Goal: Task Accomplishment & Management: Manage account settings

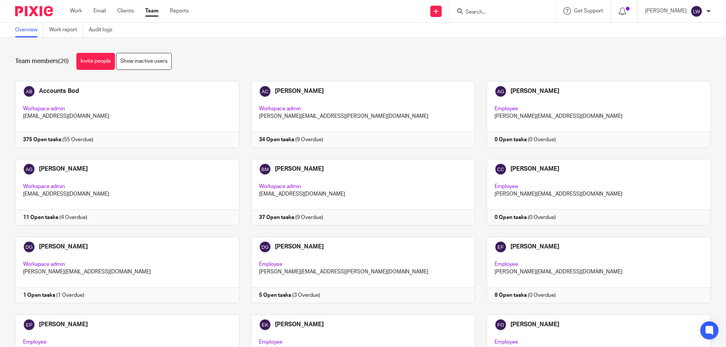
click at [471, 9] on input "Search" at bounding box center [498, 12] width 68 height 7
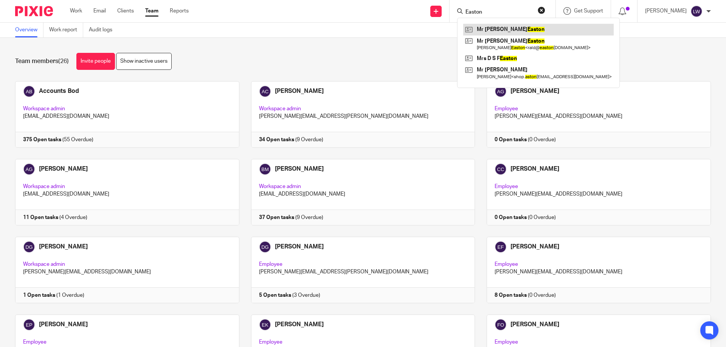
type input "Easton"
click at [501, 26] on link at bounding box center [538, 29] width 150 height 11
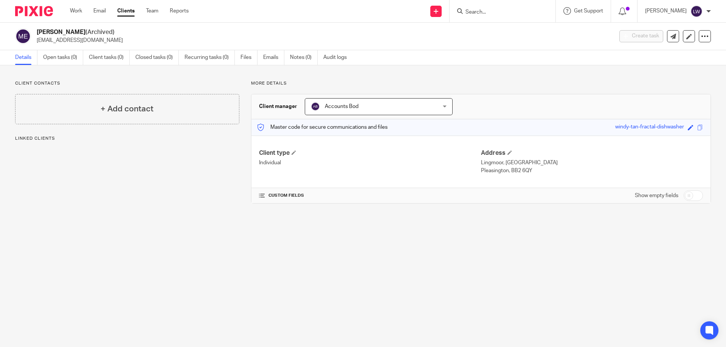
click at [474, 11] on input "Search" at bounding box center [498, 12] width 68 height 7
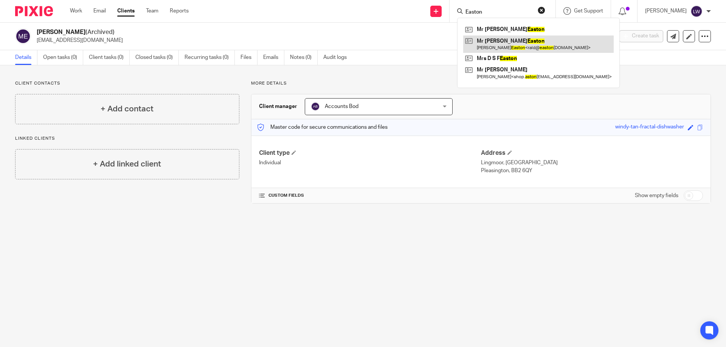
type input "Easton"
click at [493, 42] on link at bounding box center [538, 44] width 150 height 17
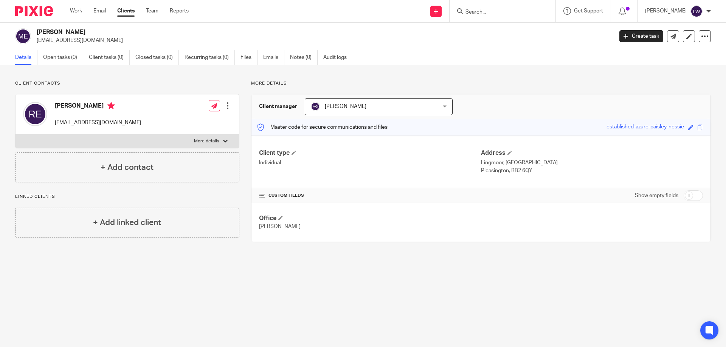
click at [225, 105] on div at bounding box center [228, 106] width 8 height 8
click at [189, 122] on link "Edit contact" at bounding box center [192, 122] width 72 height 11
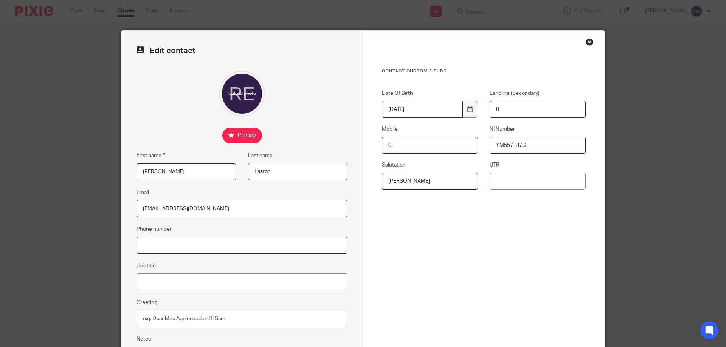
click at [150, 243] on input "Phone number" at bounding box center [241, 245] width 211 height 17
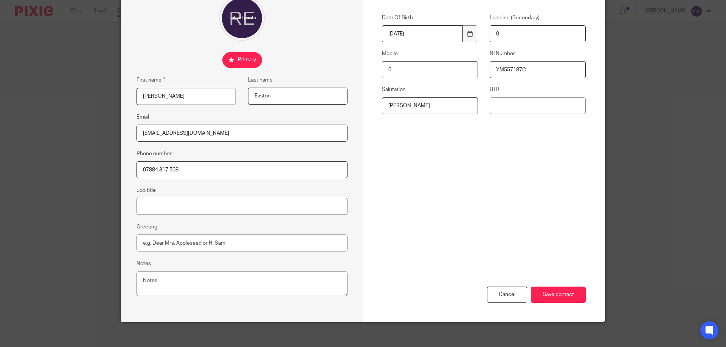
scroll to position [81, 0]
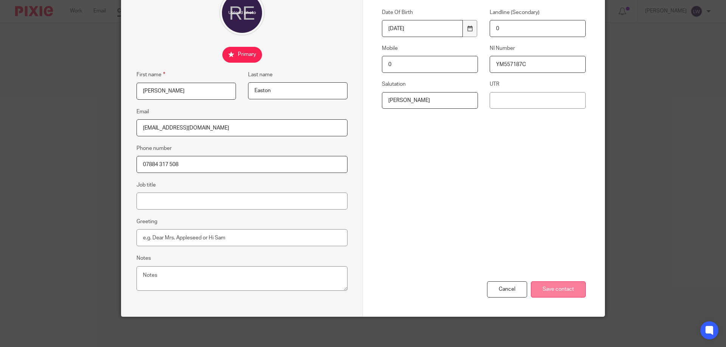
type input "07884 317 508"
click at [556, 291] on input "Save contact" at bounding box center [558, 290] width 55 height 16
click at [557, 291] on input "Save contact" at bounding box center [558, 290] width 55 height 16
